Goal: Information Seeking & Learning: Learn about a topic

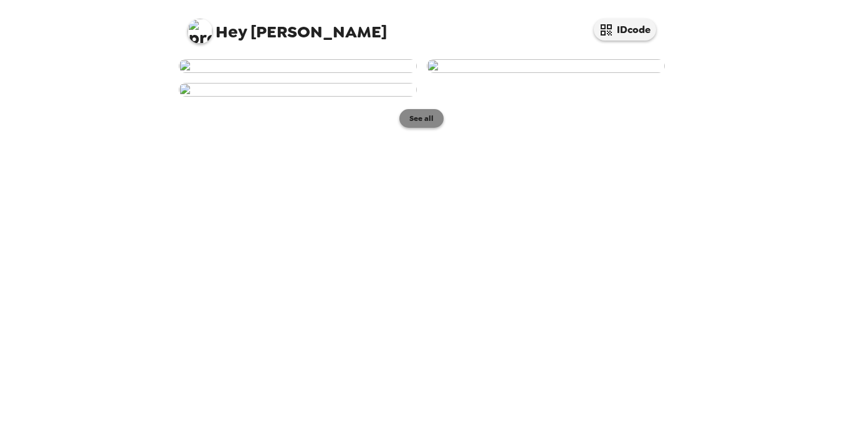
click at [416, 128] on button "See all" at bounding box center [422, 118] width 44 height 19
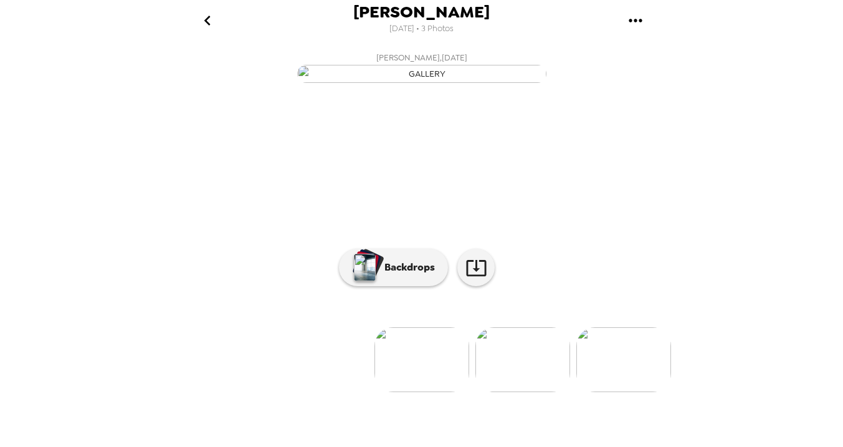
click at [502, 392] on img at bounding box center [523, 359] width 95 height 65
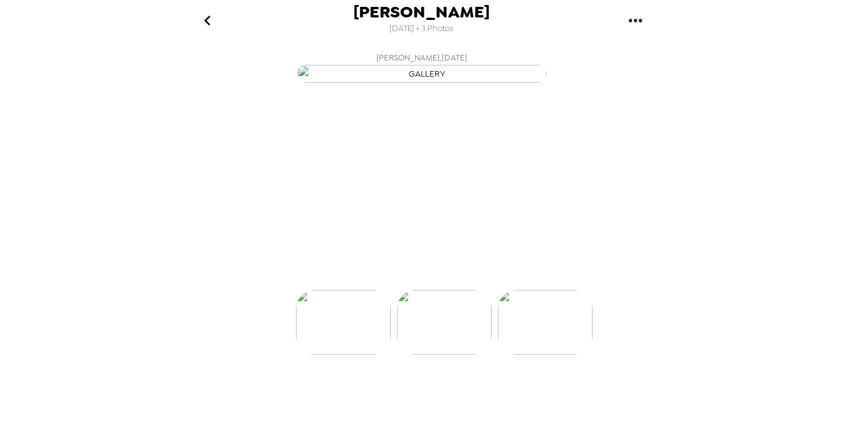
scroll to position [0, 100]
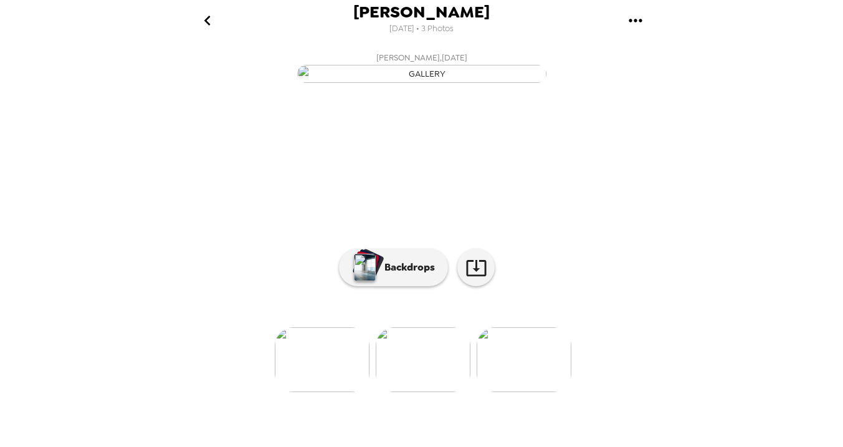
click at [534, 392] on img at bounding box center [524, 359] width 95 height 65
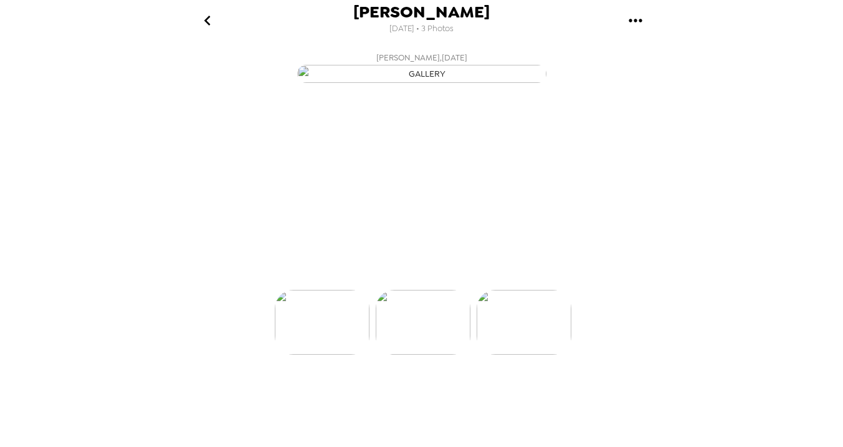
scroll to position [0, 200]
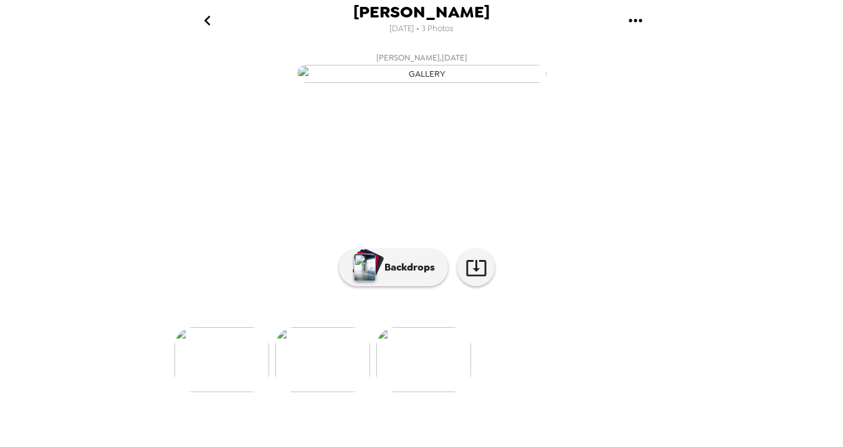
click at [231, 392] on img at bounding box center [222, 359] width 95 height 65
click at [128, 94] on div "Bethany Hackerman 9/5/2025 • 3 Photos Bethany Hackerman , 09-05-2025 Bethany Ha…" at bounding box center [421, 223] width 843 height 447
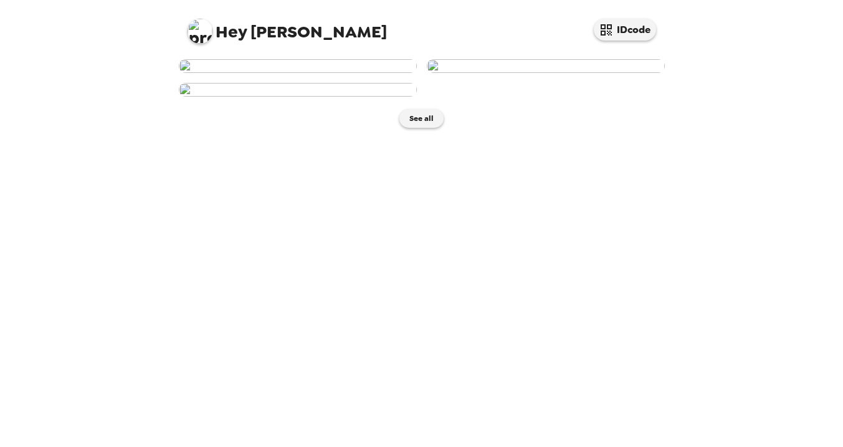
scroll to position [260, 0]
click at [426, 128] on button "See all" at bounding box center [422, 118] width 44 height 19
click at [335, 73] on img at bounding box center [298, 66] width 238 height 14
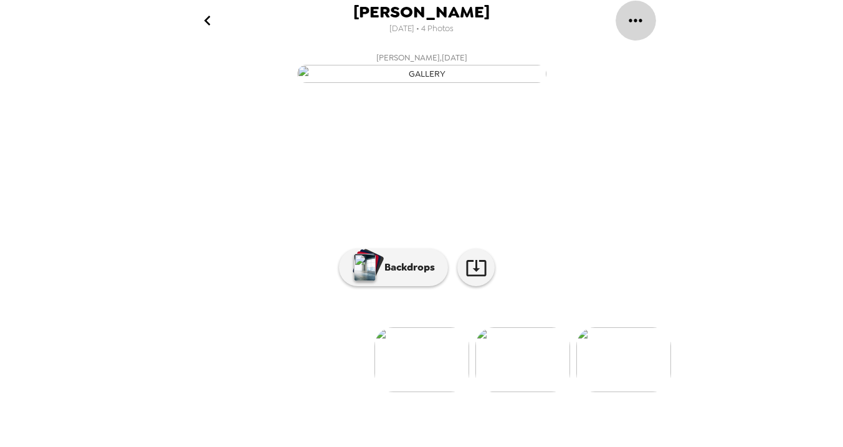
click at [635, 22] on icon "gallery menu" at bounding box center [636, 21] width 20 height 20
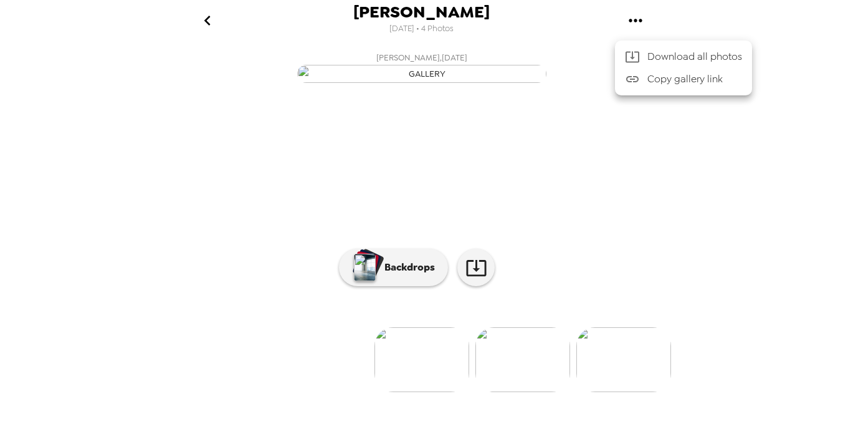
click at [727, 199] on div at bounding box center [421, 223] width 843 height 447
